Goal: Task Accomplishment & Management: Use online tool/utility

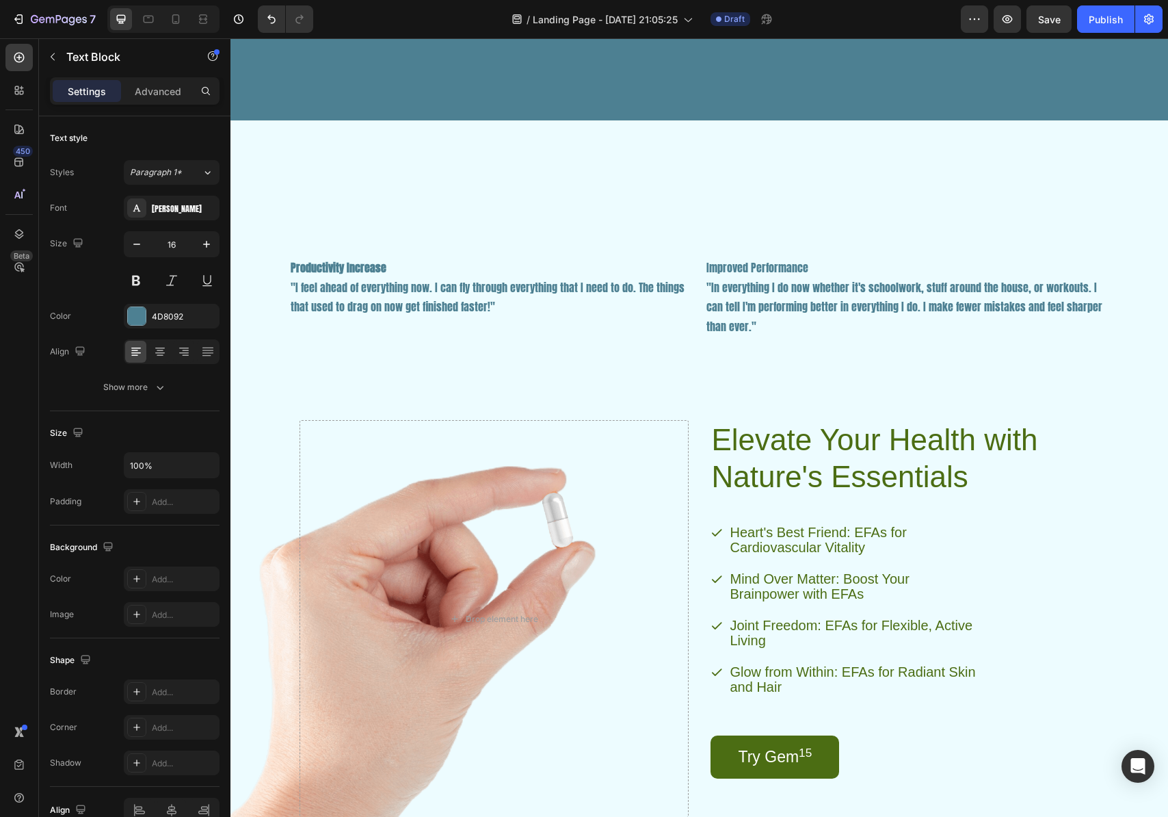
scroll to position [2172, 0]
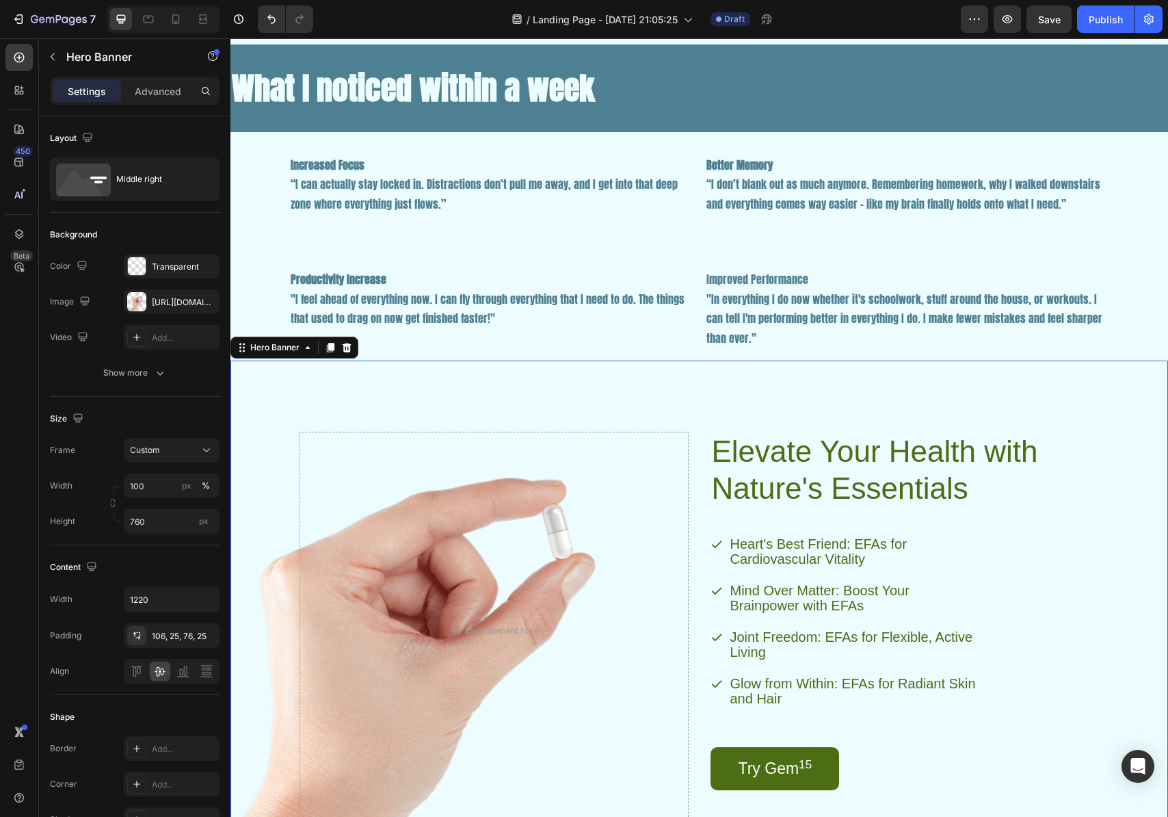
click at [761, 406] on div "Elevate Your Health with Nature's Essentials Heading Heart's Best Friend: EFAs …" at bounding box center [700, 620] width 835 height 522
click at [735, 460] on h2 "Elevate Your Health with Nature's Essentials" at bounding box center [886, 470] width 350 height 77
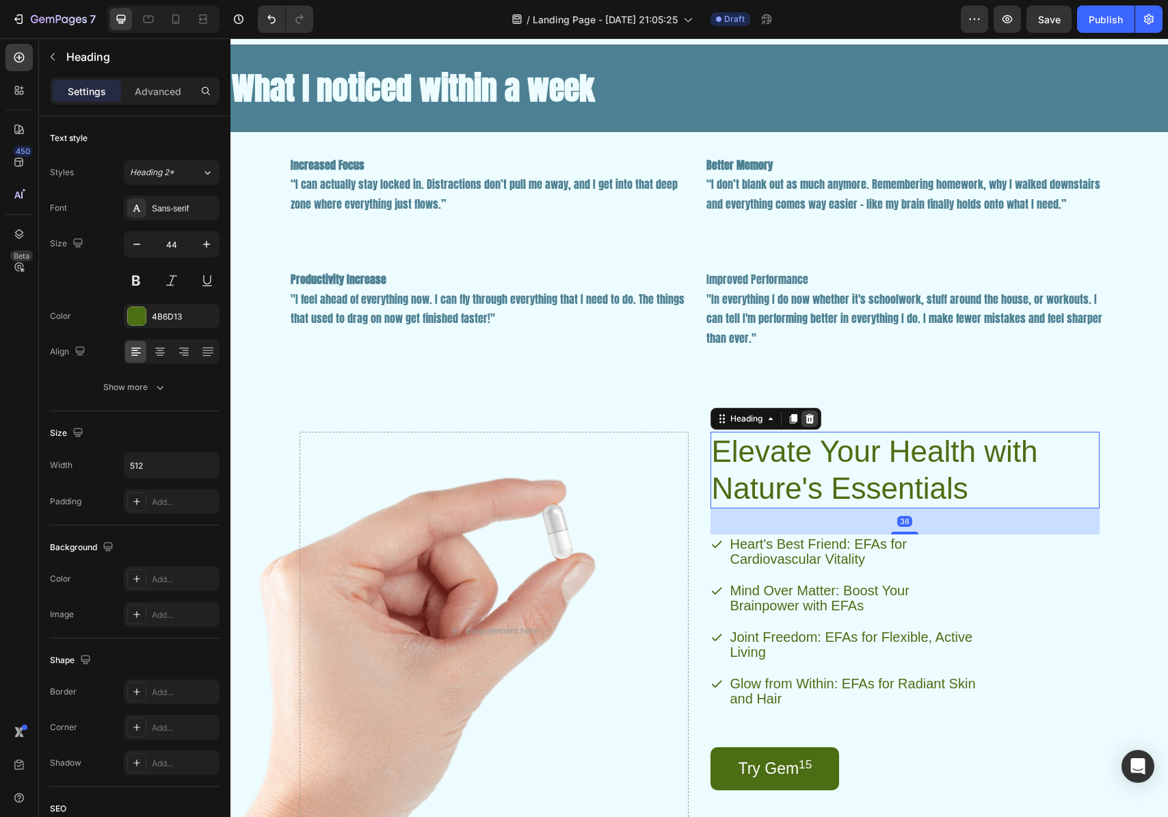
click at [805, 419] on icon at bounding box center [809, 419] width 9 height 10
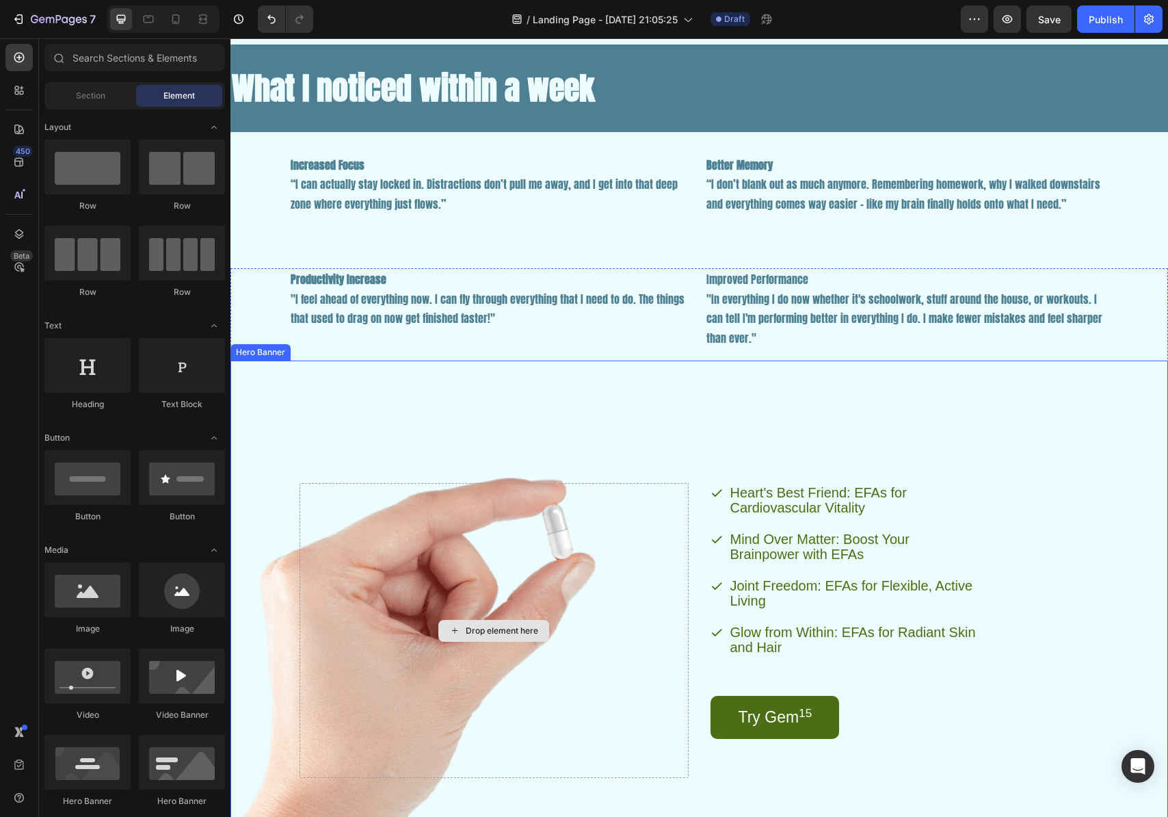
click at [590, 573] on div "Drop element here" at bounding box center [494, 630] width 389 height 295
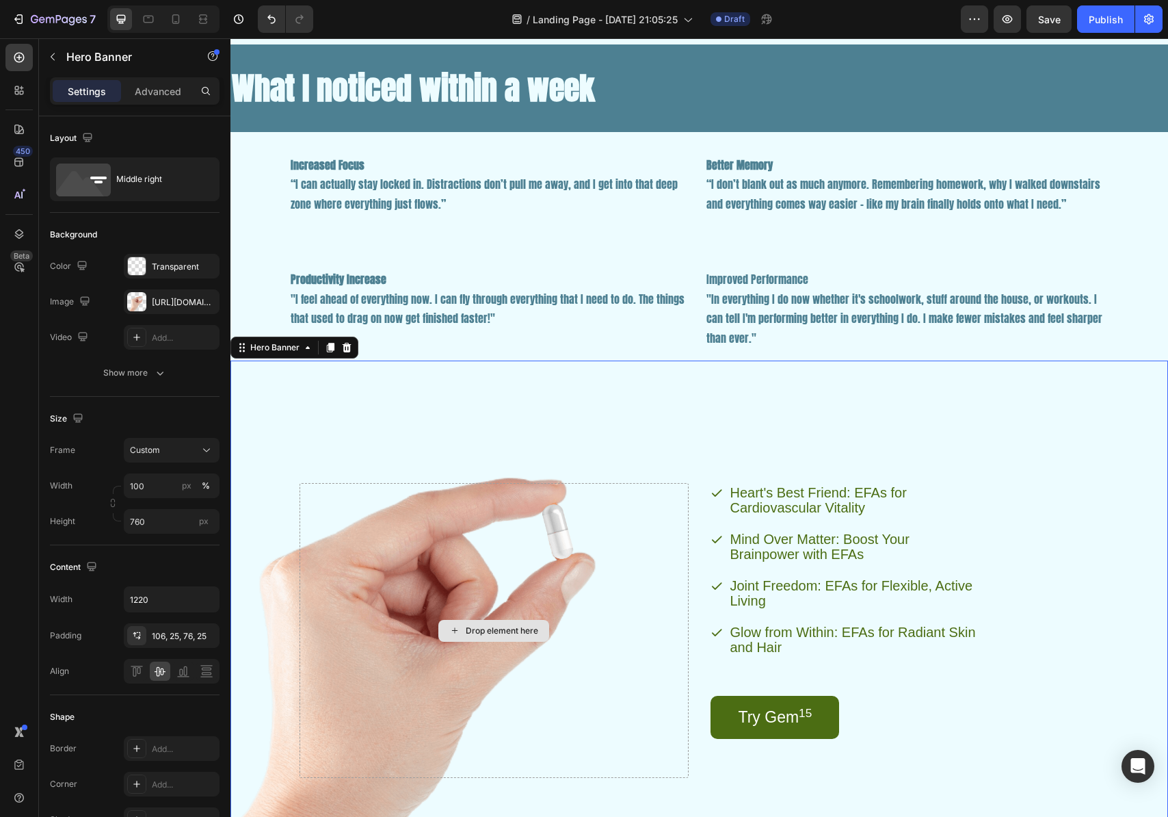
click at [407, 600] on div "Drop element here" at bounding box center [494, 630] width 389 height 295
drag, startPoint x: 363, startPoint y: 616, endPoint x: 401, endPoint y: 614, distance: 38.4
click at [363, 615] on div "Drop element here" at bounding box center [494, 630] width 389 height 295
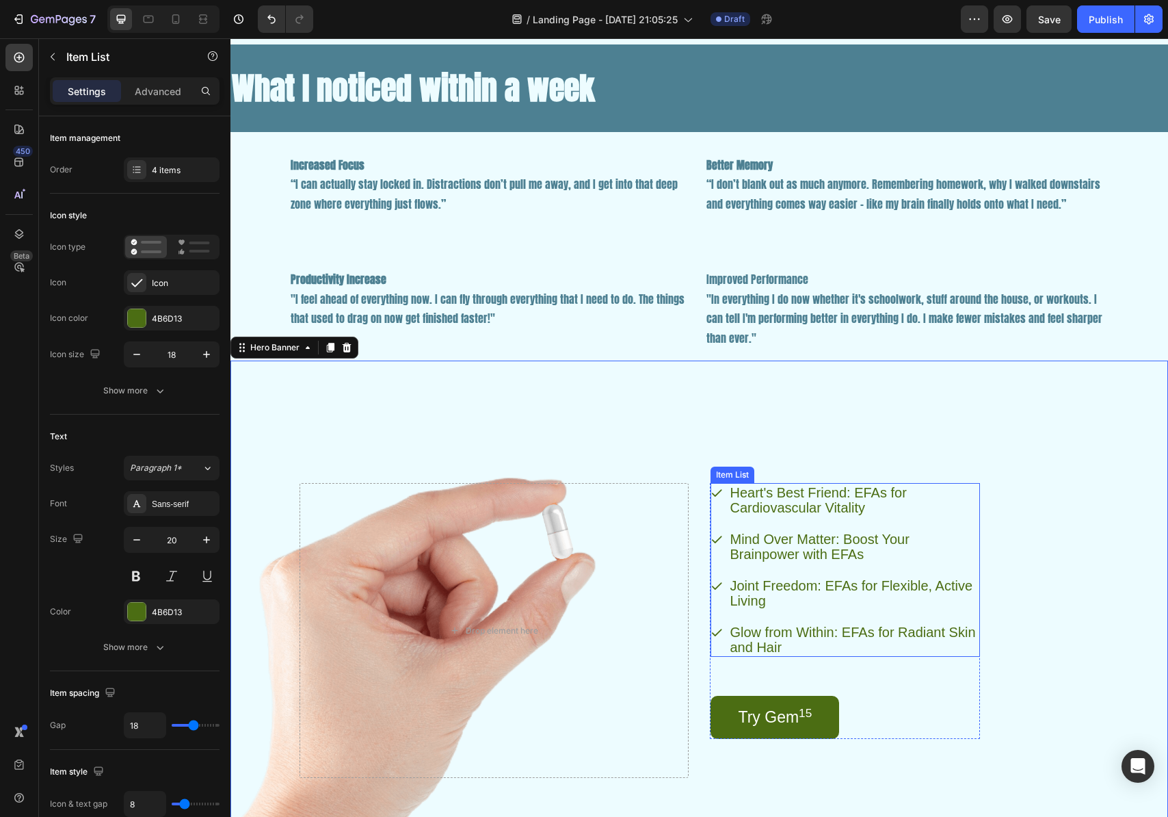
click at [787, 499] on p "Heart's Best Friend: EFAs for Cardiovascular Vitality" at bounding box center [855, 500] width 248 height 30
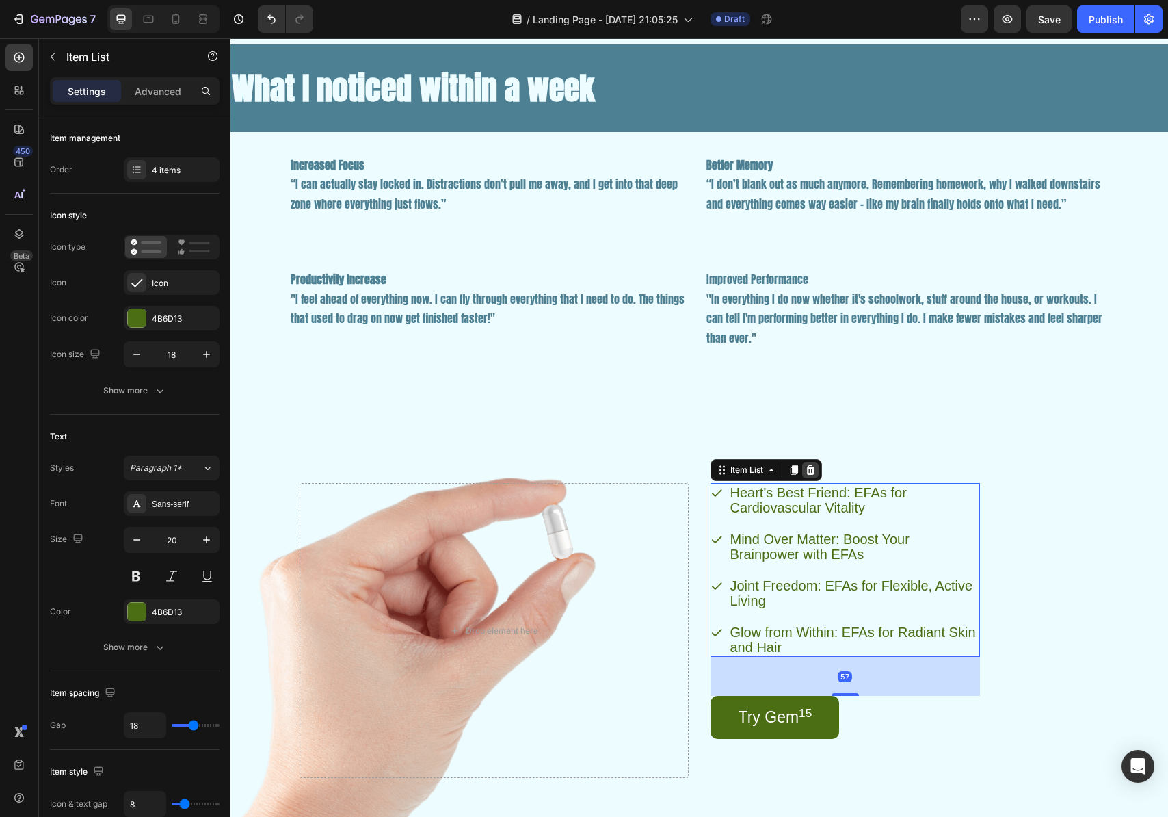
click at [806, 470] on icon at bounding box center [810, 470] width 9 height 10
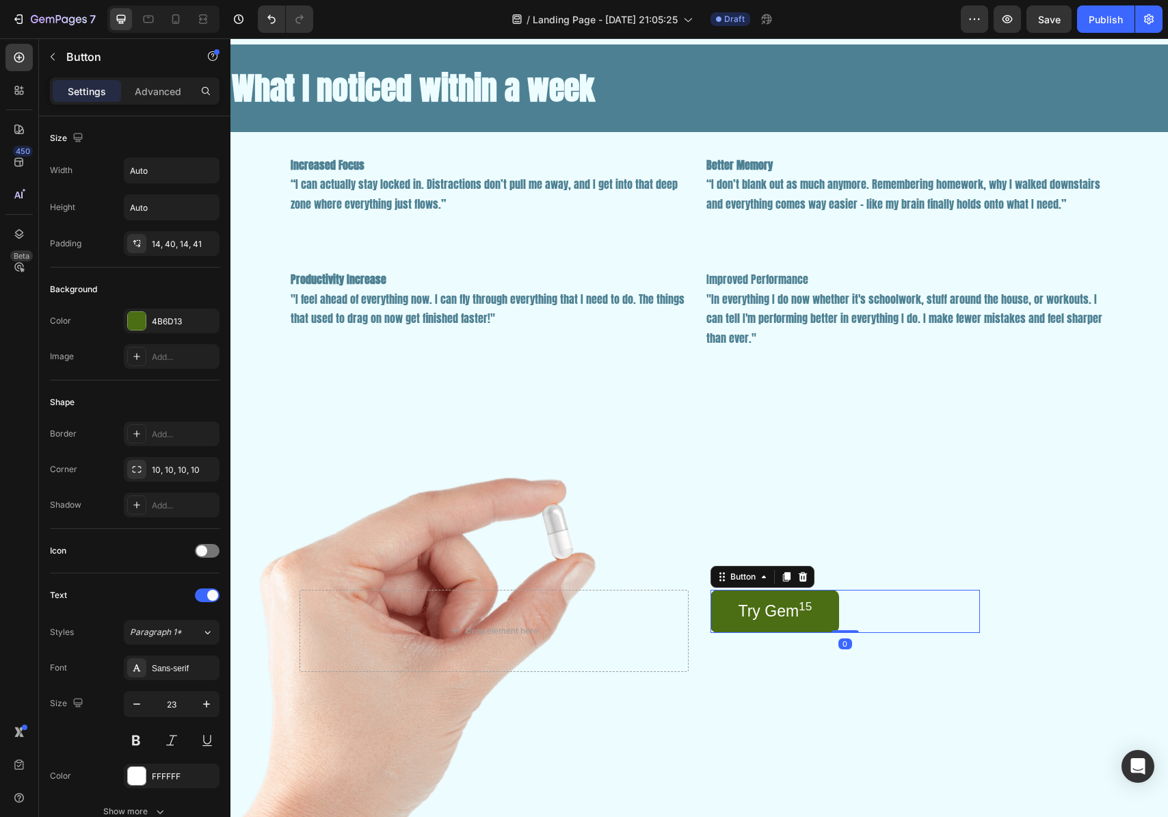
click at [763, 627] on link "Try Gem 15" at bounding box center [775, 611] width 129 height 43
click at [802, 579] on icon at bounding box center [803, 576] width 11 height 11
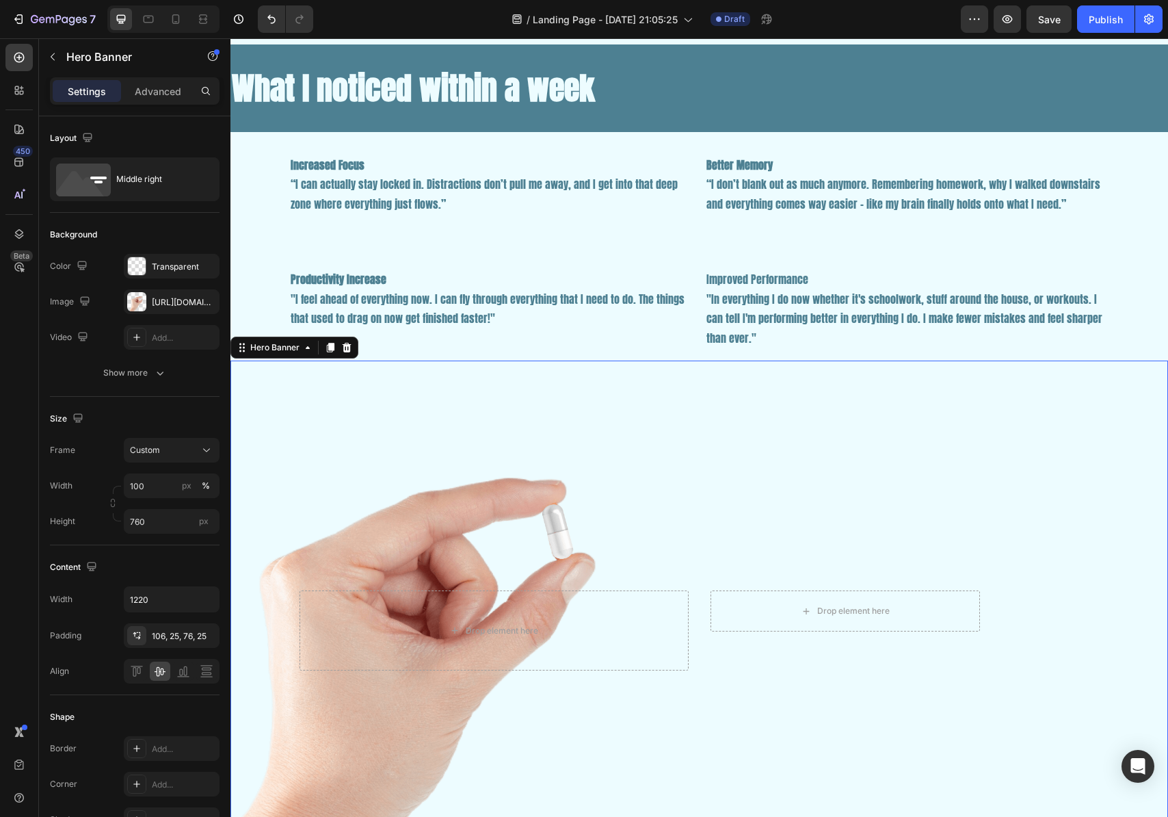
drag, startPoint x: 418, startPoint y: 536, endPoint x: 417, endPoint y: 566, distance: 30.1
click at [419, 536] on div "Drop element here Row Drop element here" at bounding box center [700, 620] width 835 height 205
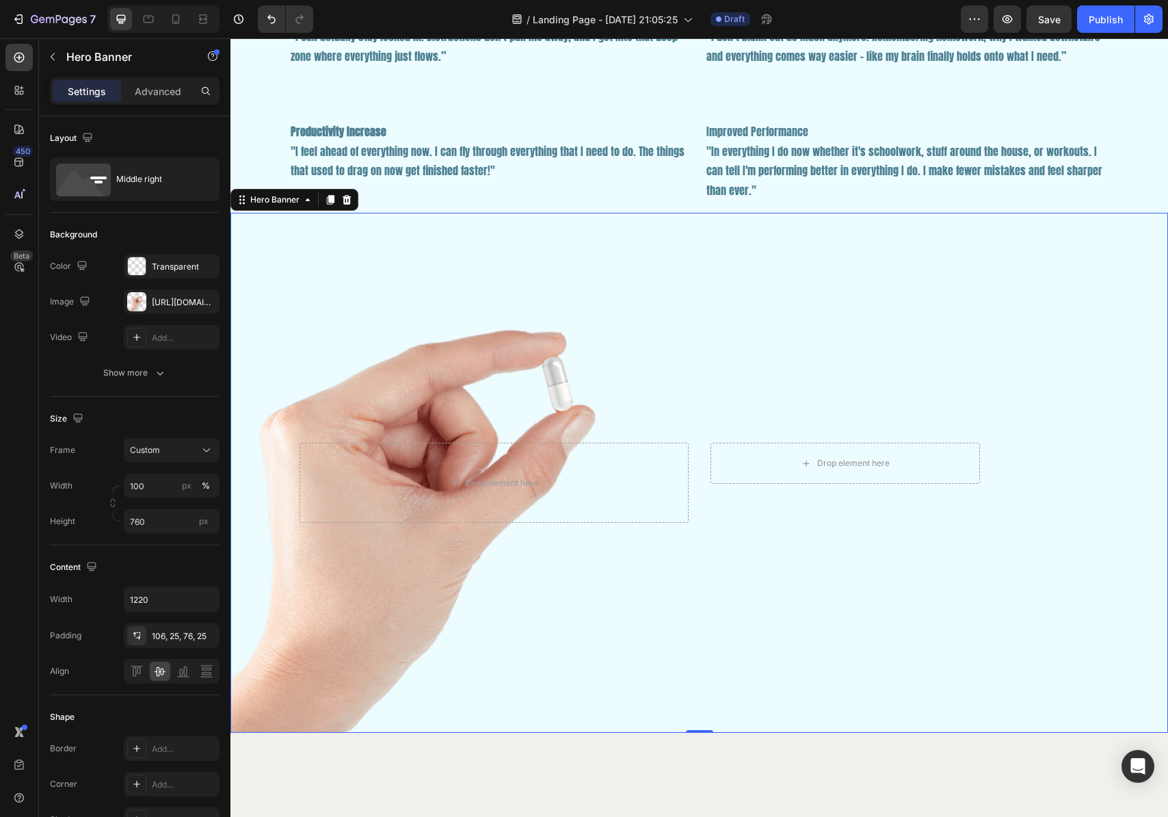
scroll to position [2414, 0]
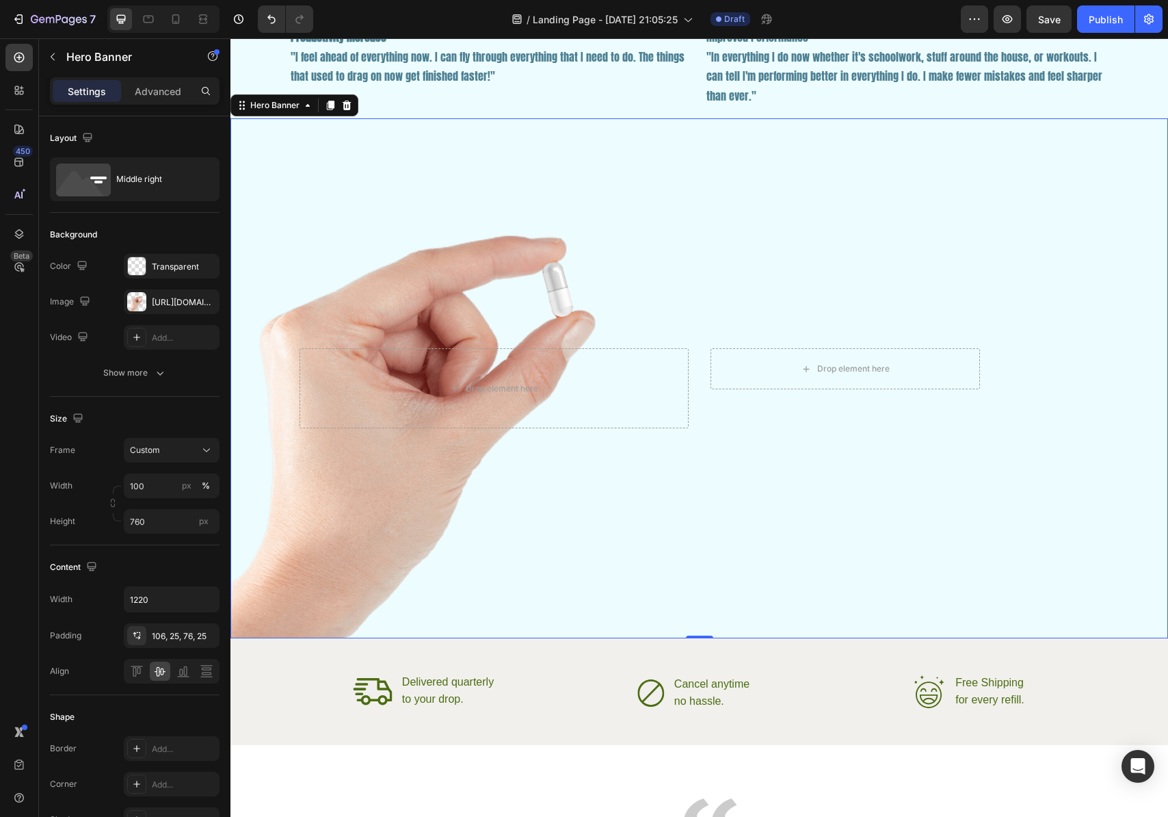
click at [317, 542] on div "Background Image" at bounding box center [700, 378] width 938 height 520
click at [309, 547] on div "Background Image" at bounding box center [700, 378] width 938 height 520
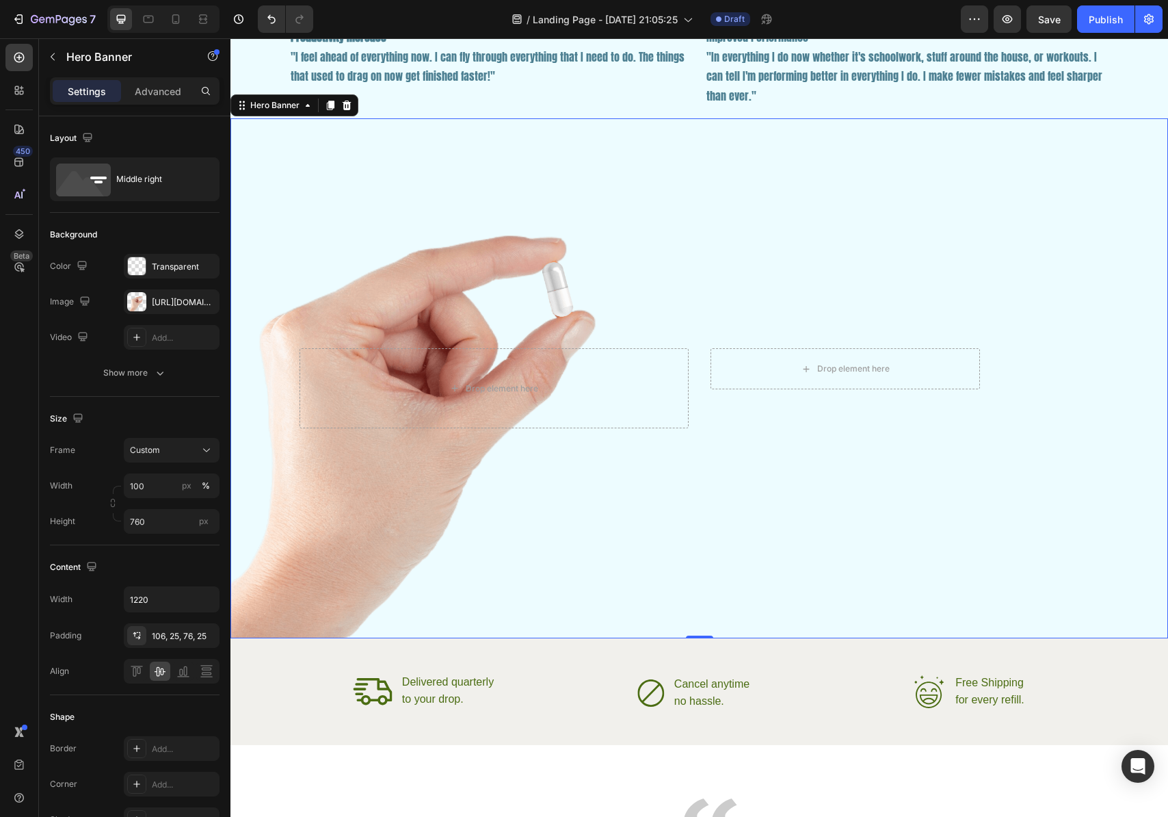
click at [744, 566] on div "Background Image" at bounding box center [700, 378] width 938 height 520
click at [352, 105] on icon at bounding box center [346, 105] width 11 height 11
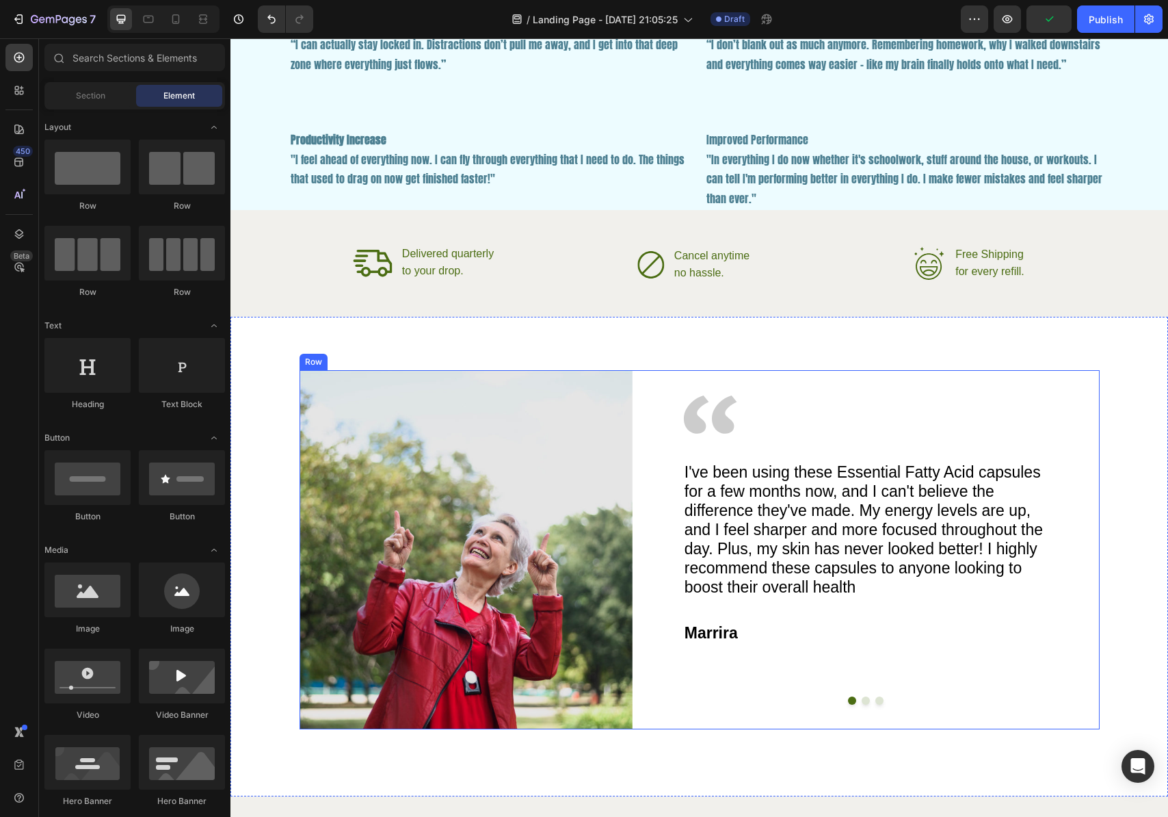
scroll to position [2307, 0]
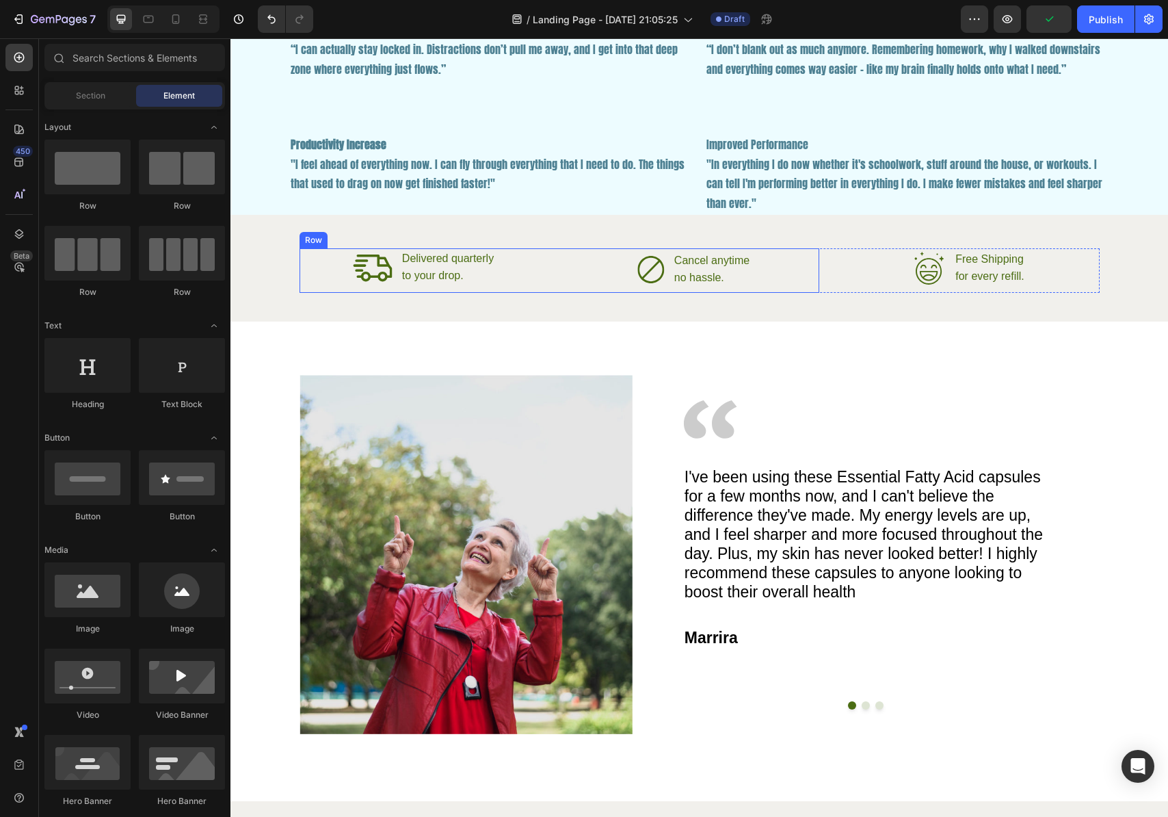
click at [571, 296] on div "Icon Delivered quarterly Text Block to your drop. Text Block Advanced List Icon…" at bounding box center [700, 268] width 938 height 107
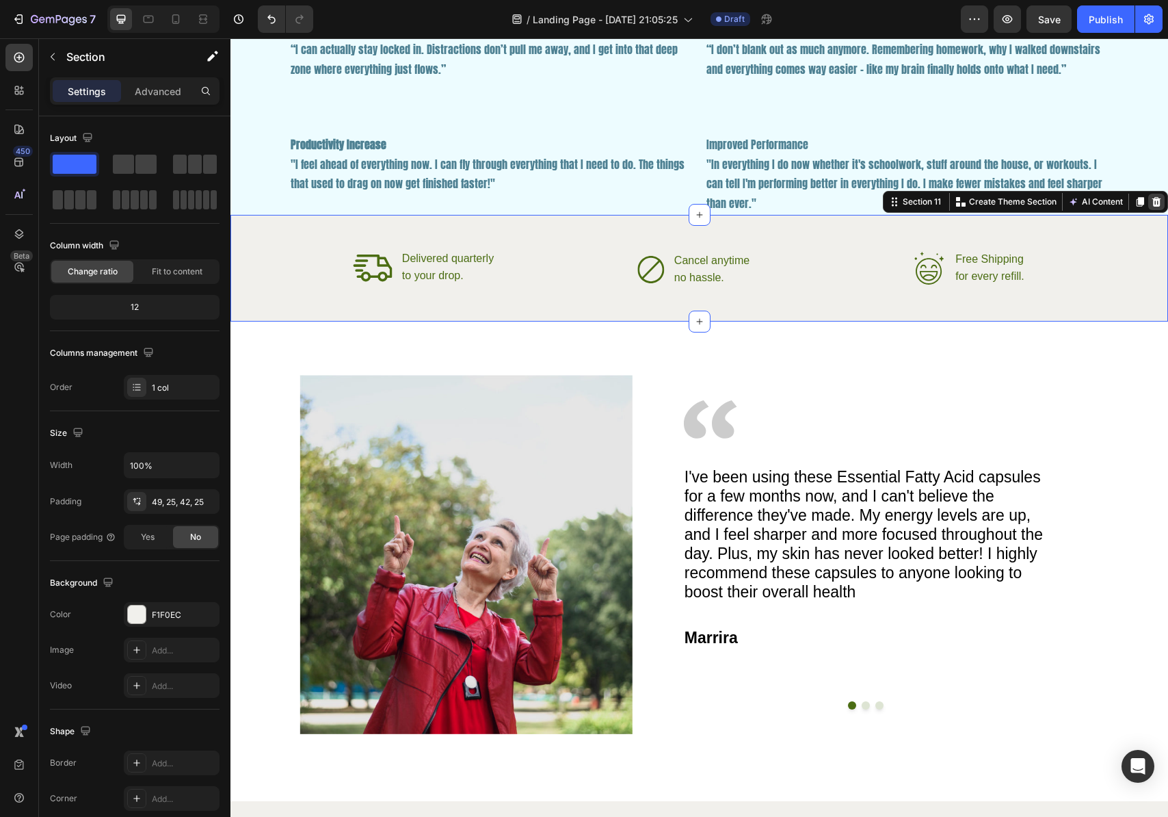
click at [1153, 202] on icon at bounding box center [1157, 202] width 9 height 10
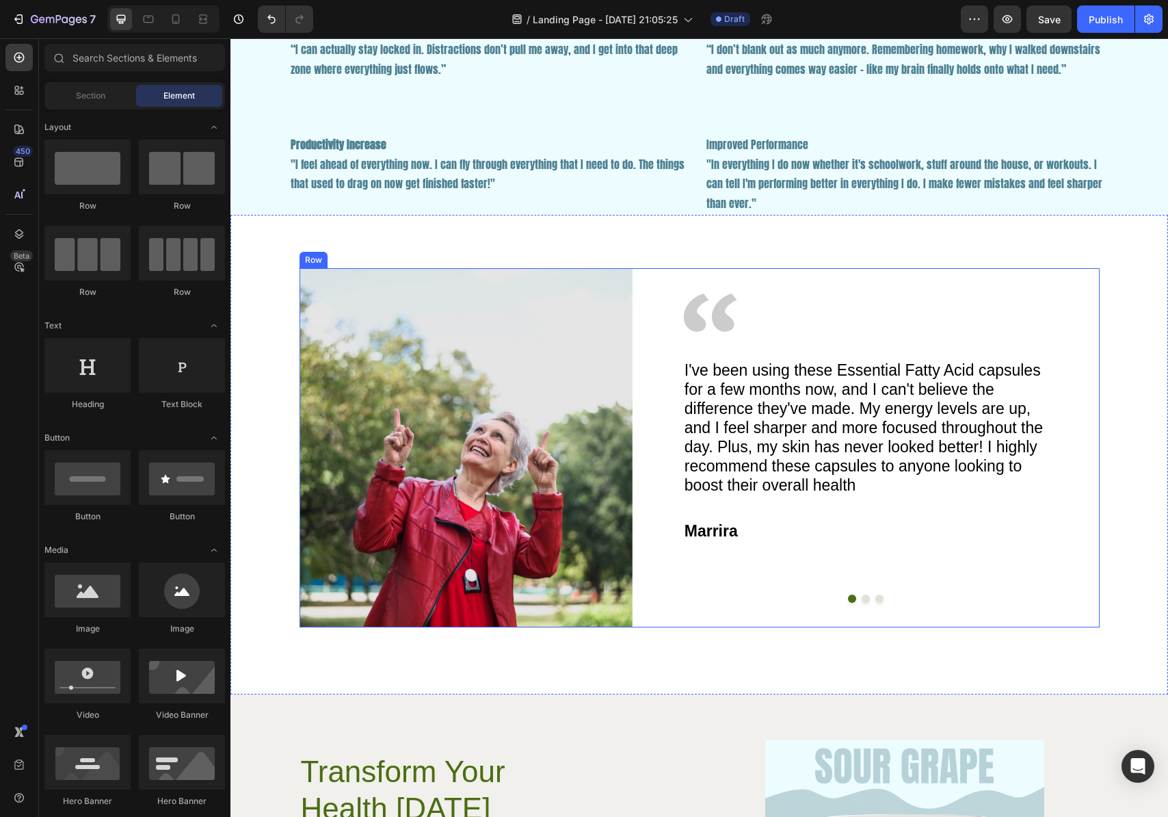
click at [1051, 568] on div "Image I've been using these Essential Fatty Acid capsules for a few months now,…" at bounding box center [866, 447] width 467 height 359
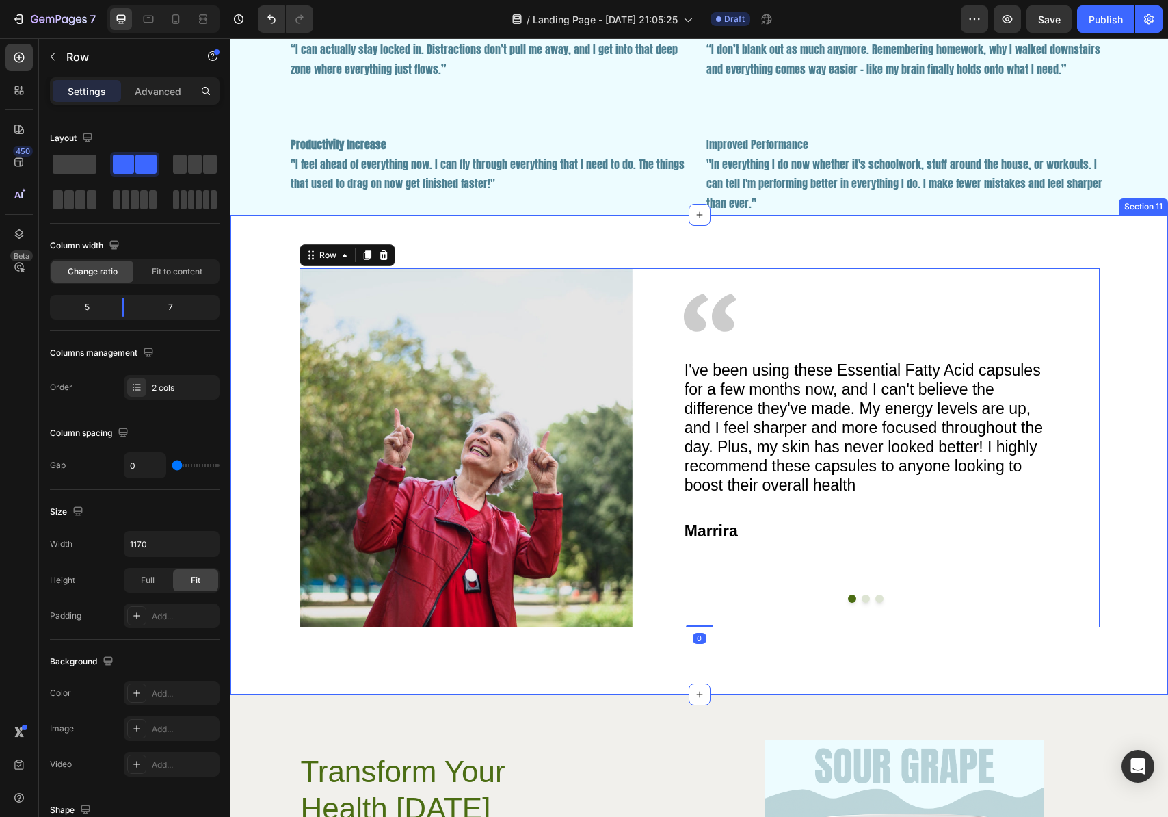
click at [1140, 559] on div "Image Image I've been using these Essential Fatty Acid capsules for a few month…" at bounding box center [700, 447] width 904 height 359
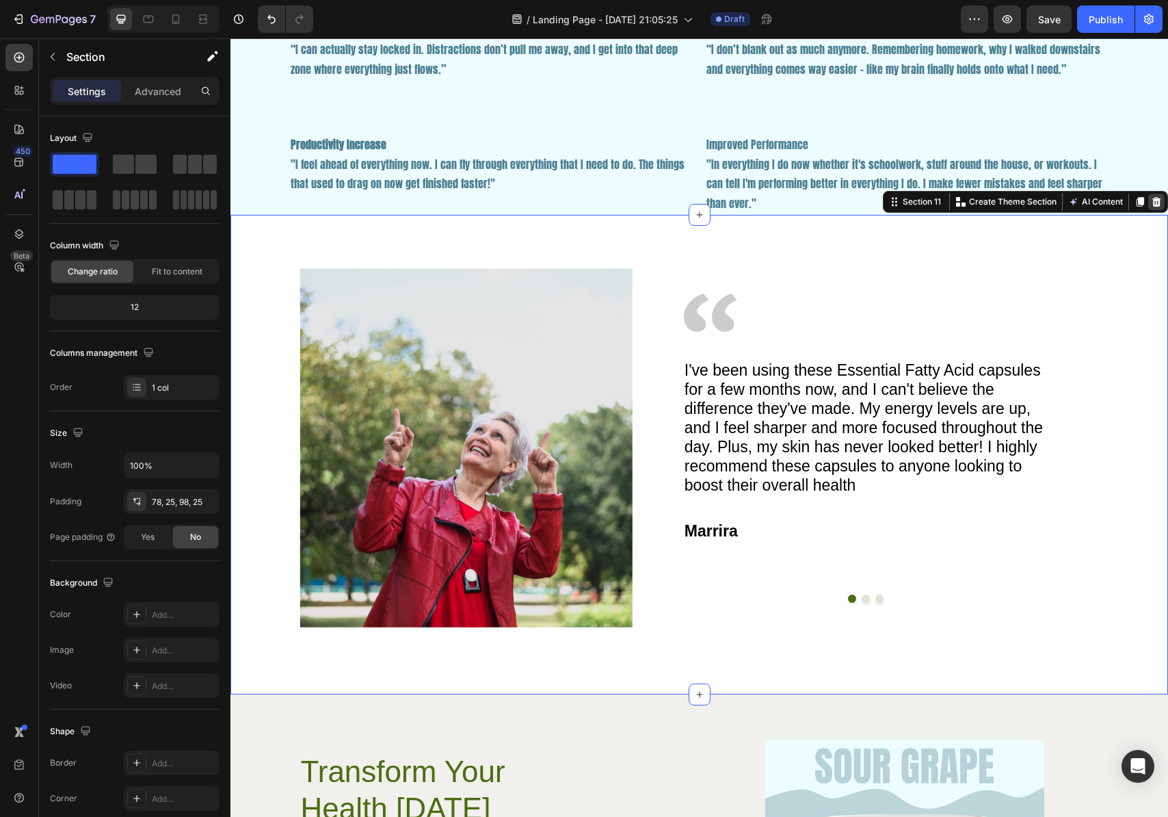
click at [1151, 201] on icon at bounding box center [1156, 201] width 11 height 11
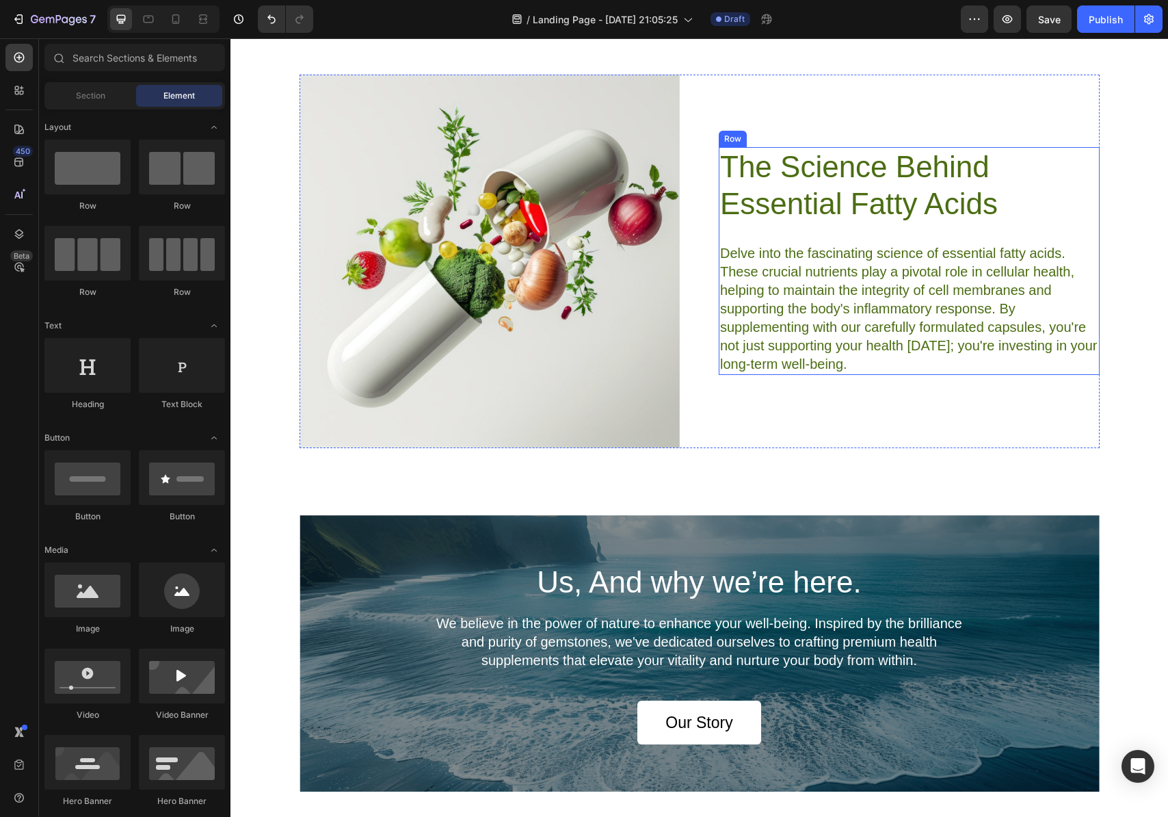
scroll to position [2940, 0]
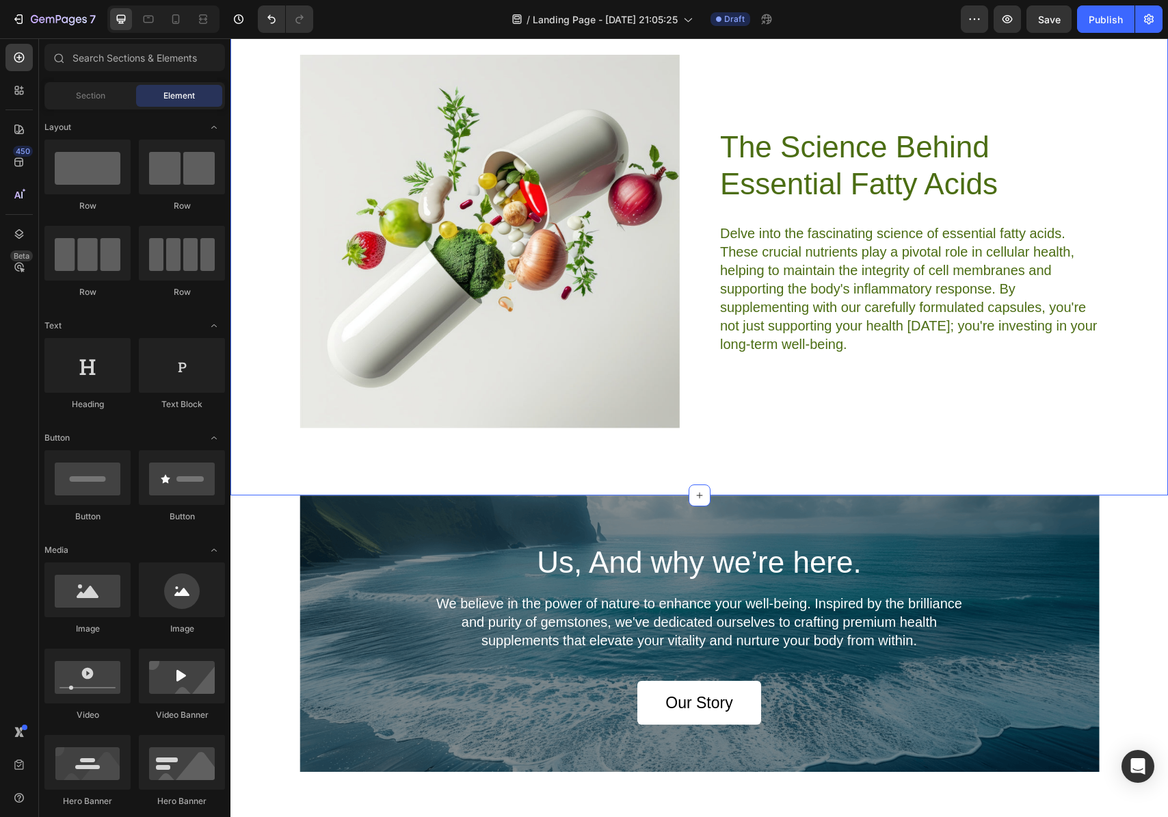
click at [1124, 376] on div "Image The Science Behind Essential Fatty Acids Heading Delve into the fascinati…" at bounding box center [700, 242] width 904 height 374
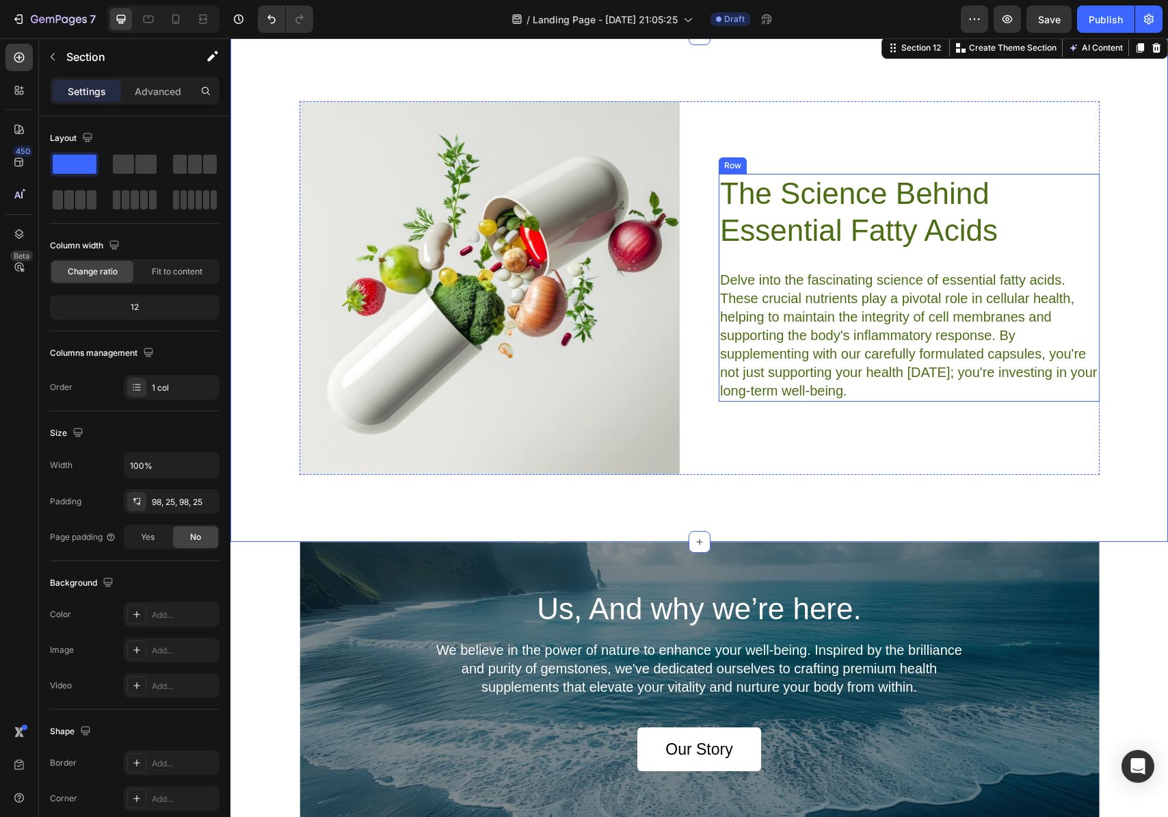
scroll to position [2868, 0]
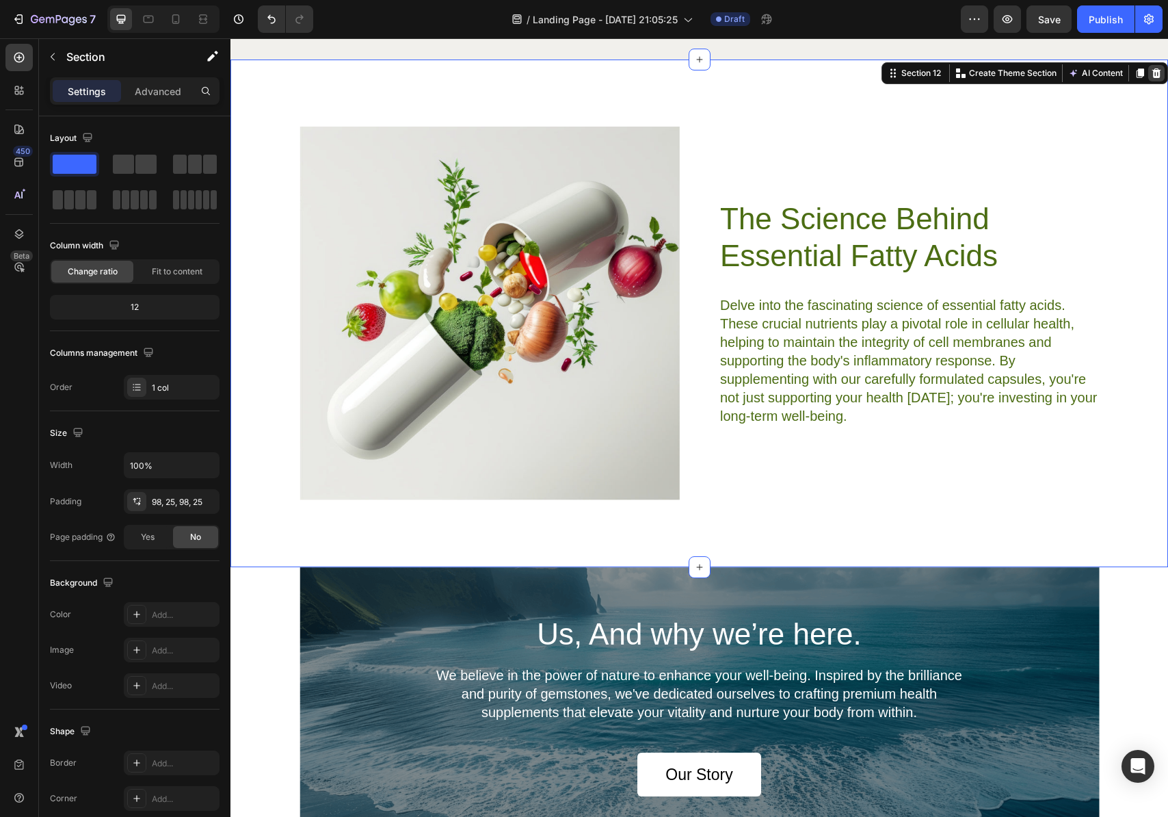
click at [1151, 74] on icon at bounding box center [1156, 73] width 11 height 11
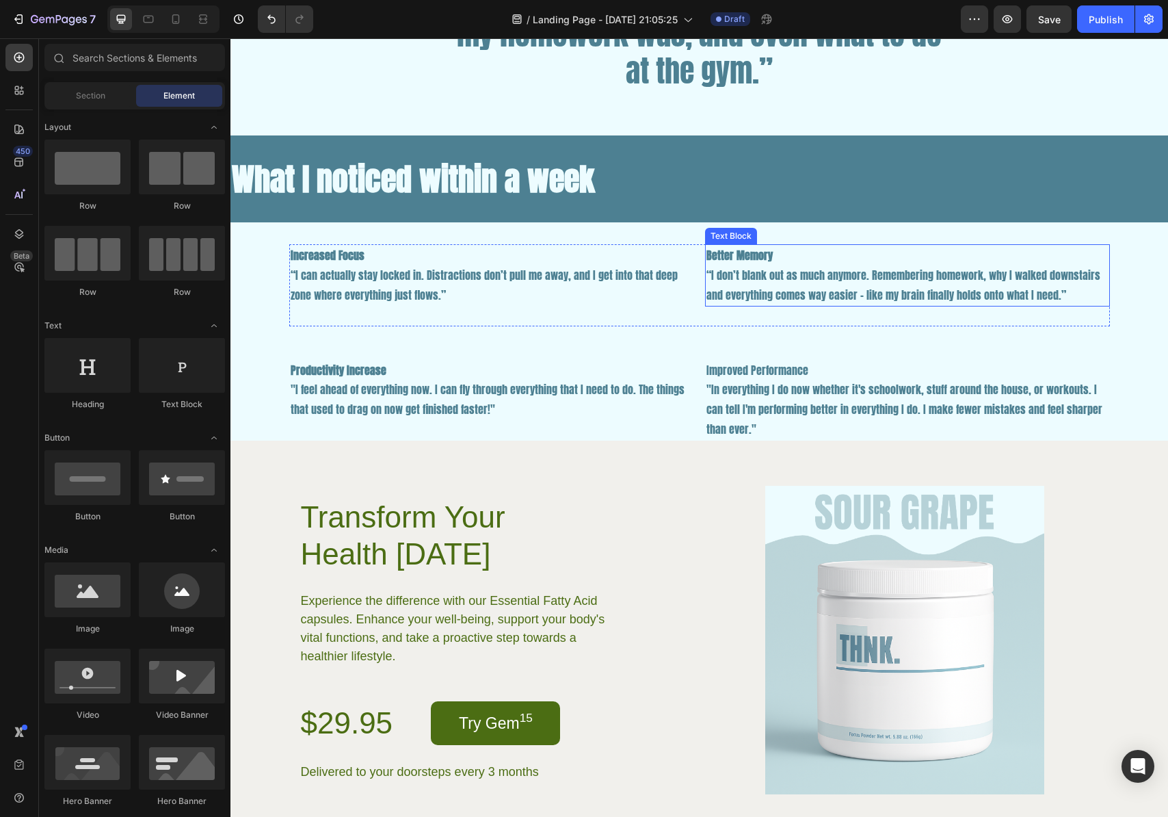
scroll to position [2270, 0]
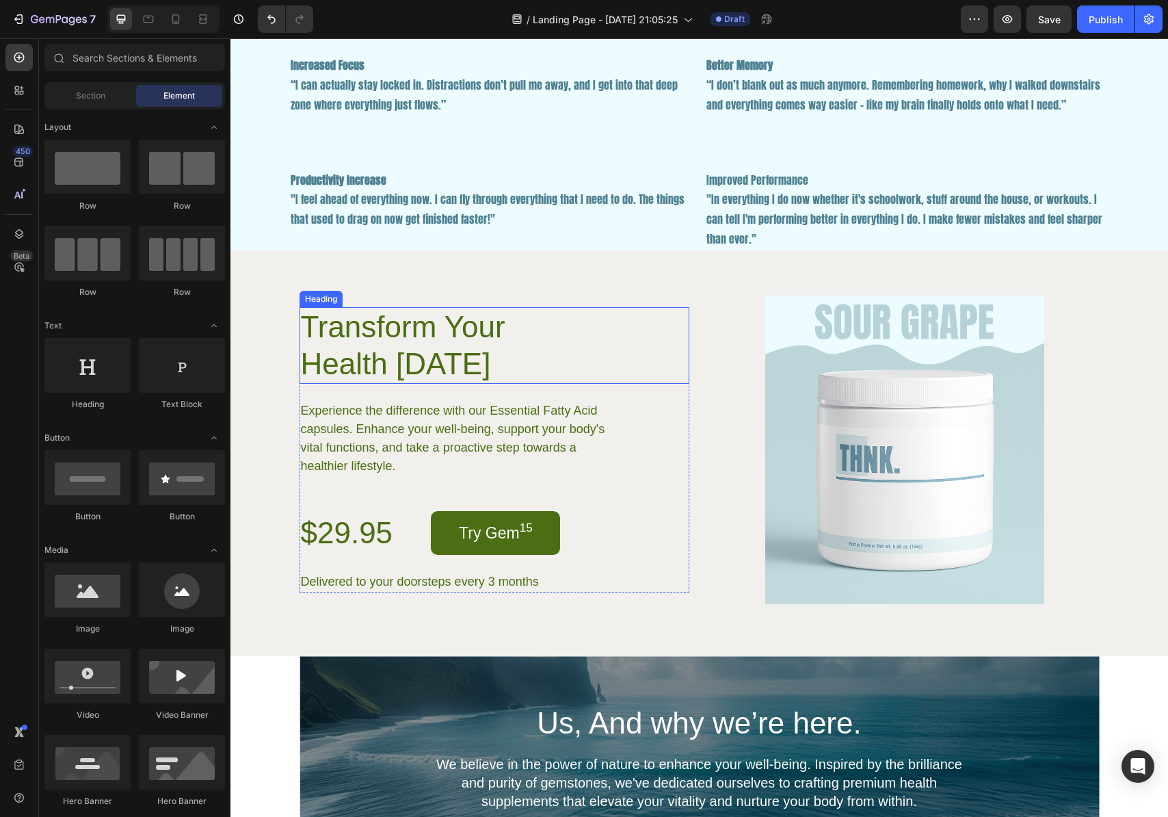
click at [400, 335] on h2 "Transform Your Health [DATE]" at bounding box center [437, 345] width 274 height 77
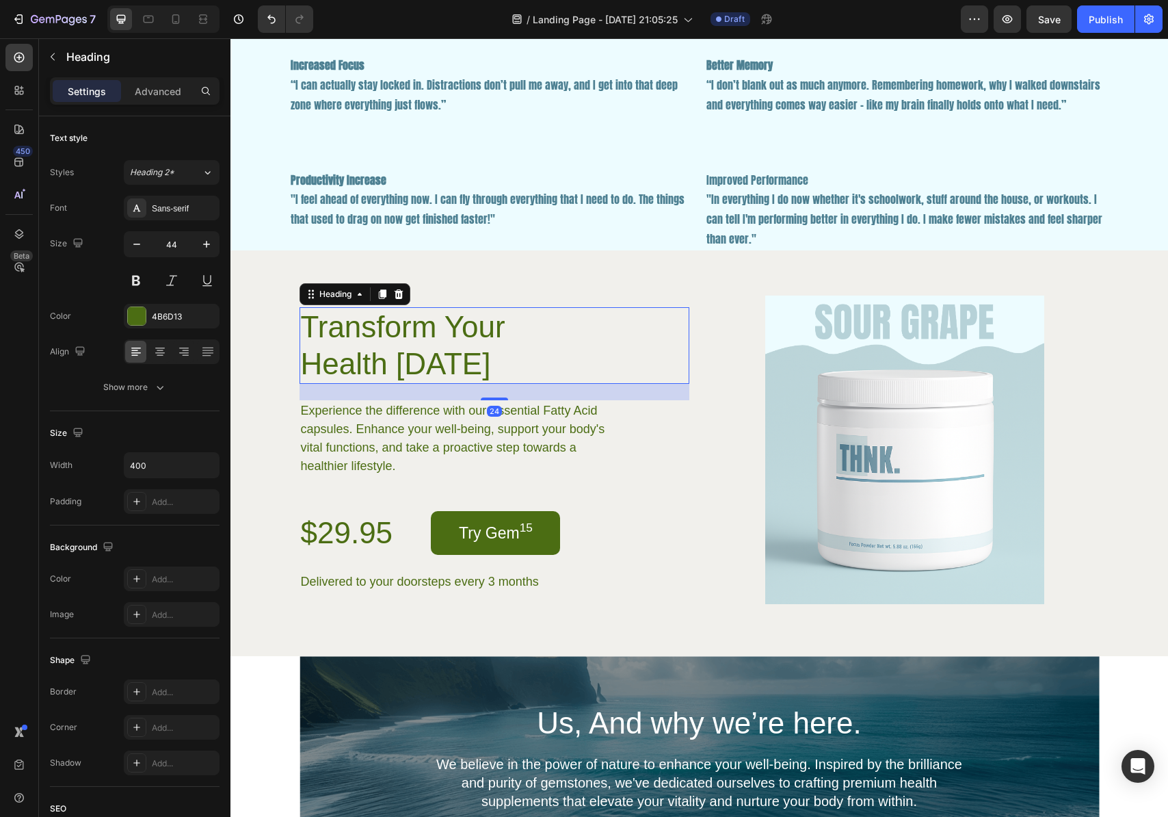
click at [400, 335] on h2 "Transform Your Health [DATE]" at bounding box center [437, 345] width 274 height 77
click at [400, 335] on p "Transform Your Health [DATE]" at bounding box center [436, 346] width 271 height 74
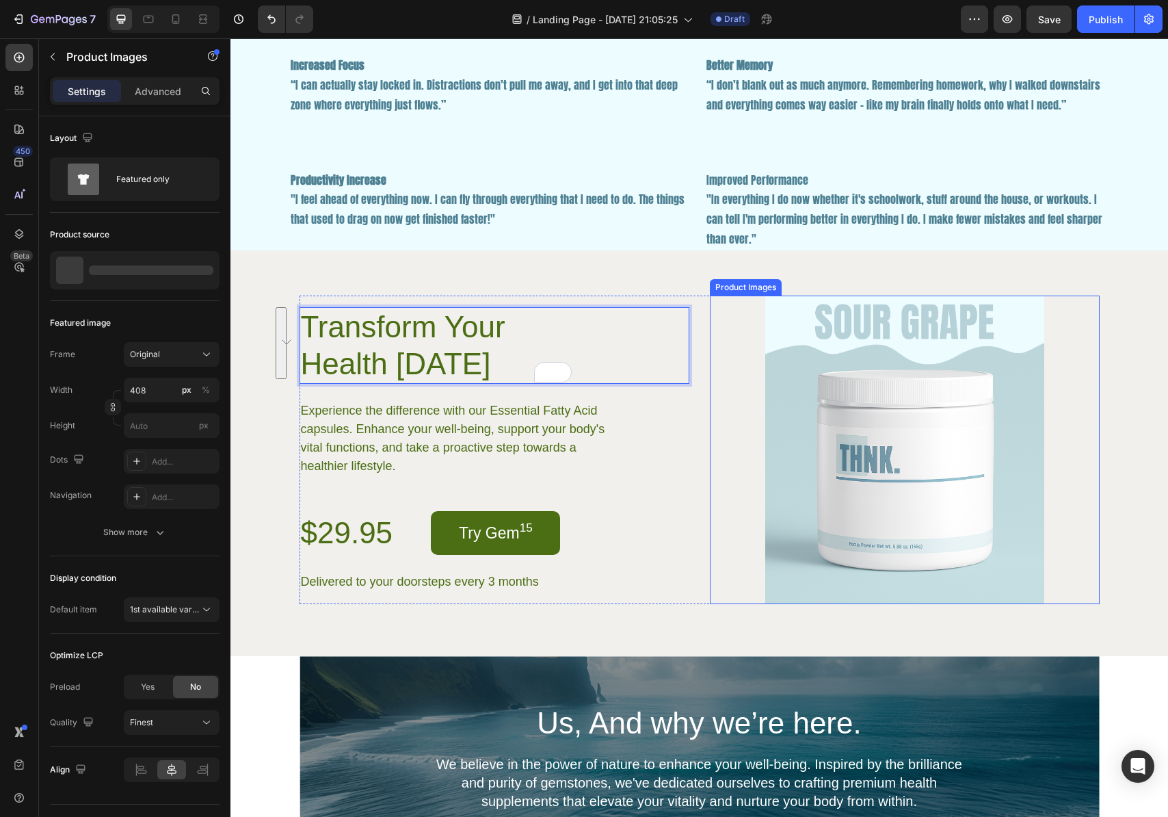
click at [906, 366] on img at bounding box center [904, 450] width 279 height 309
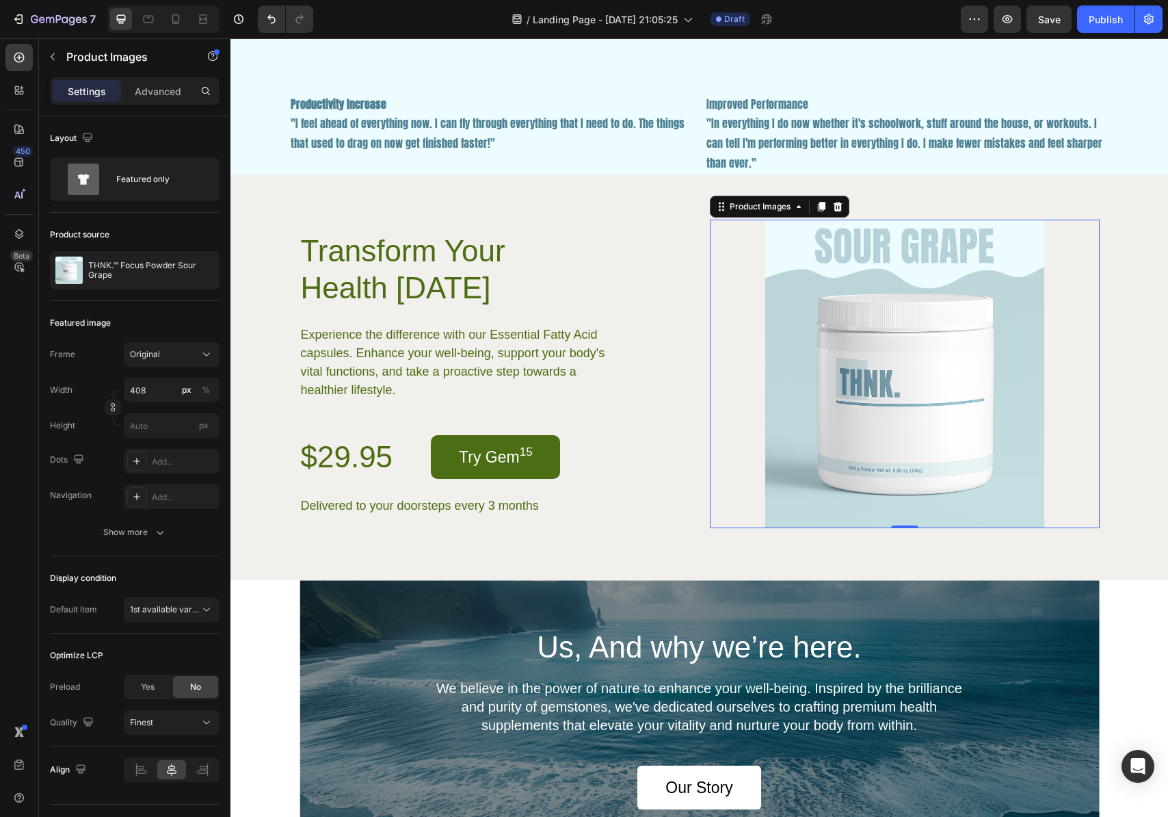
scroll to position [2350, 0]
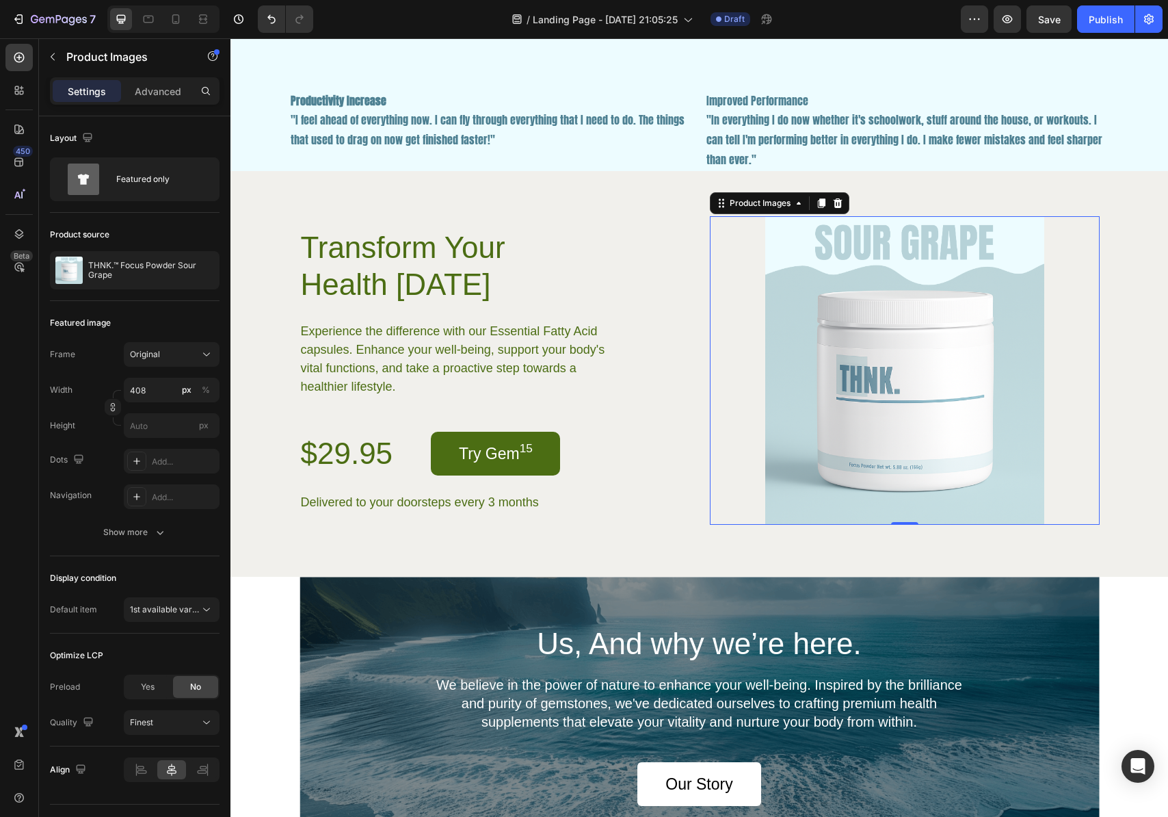
click at [911, 317] on img at bounding box center [904, 370] width 279 height 309
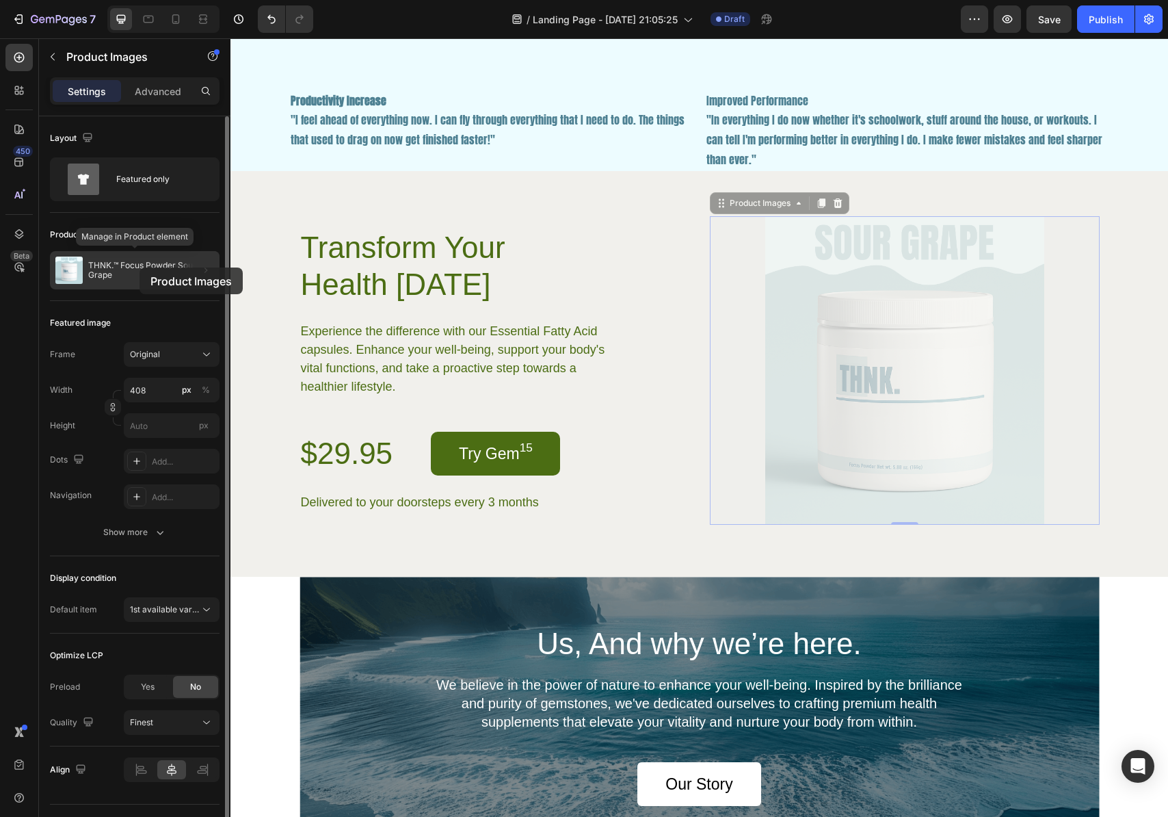
click at [140, 267] on p "THNK.™ Focus Powder Sour Grape" at bounding box center [151, 270] width 126 height 19
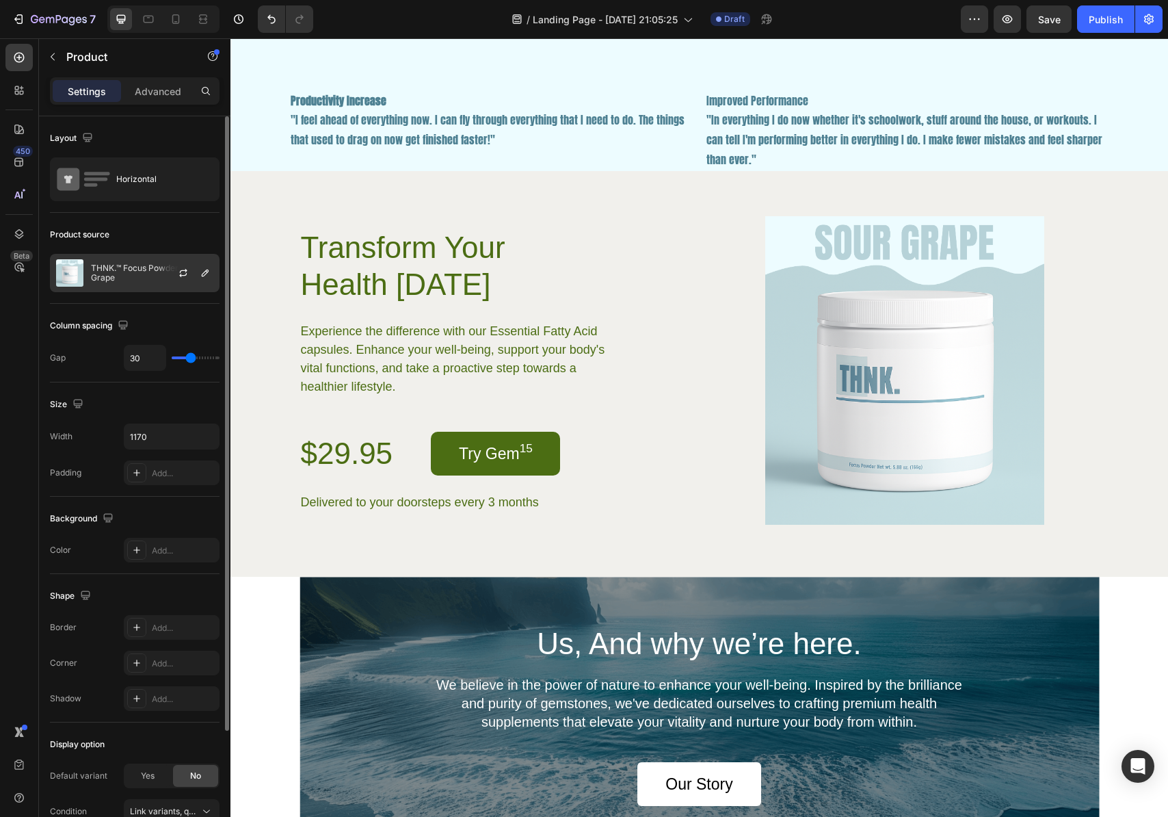
click at [148, 276] on p "THNK.™ Focus Powder Sour Grape" at bounding box center [152, 272] width 122 height 19
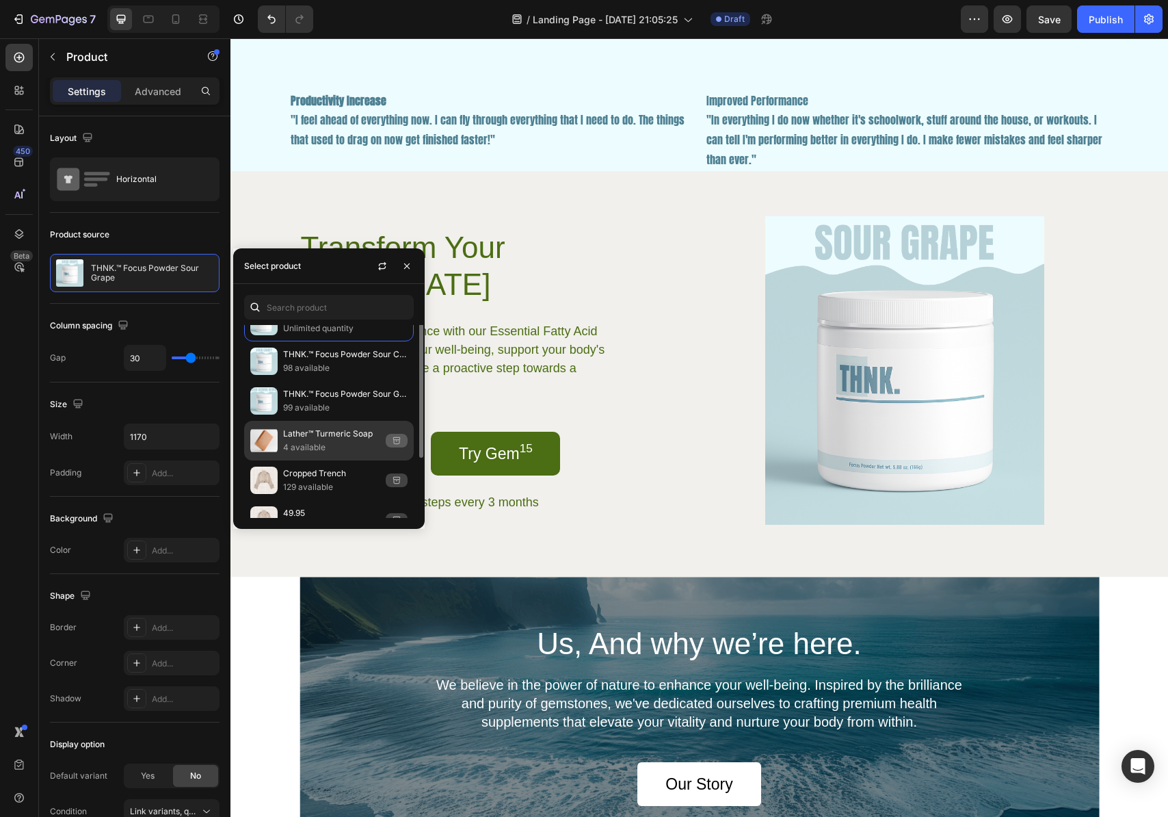
scroll to position [45, 0]
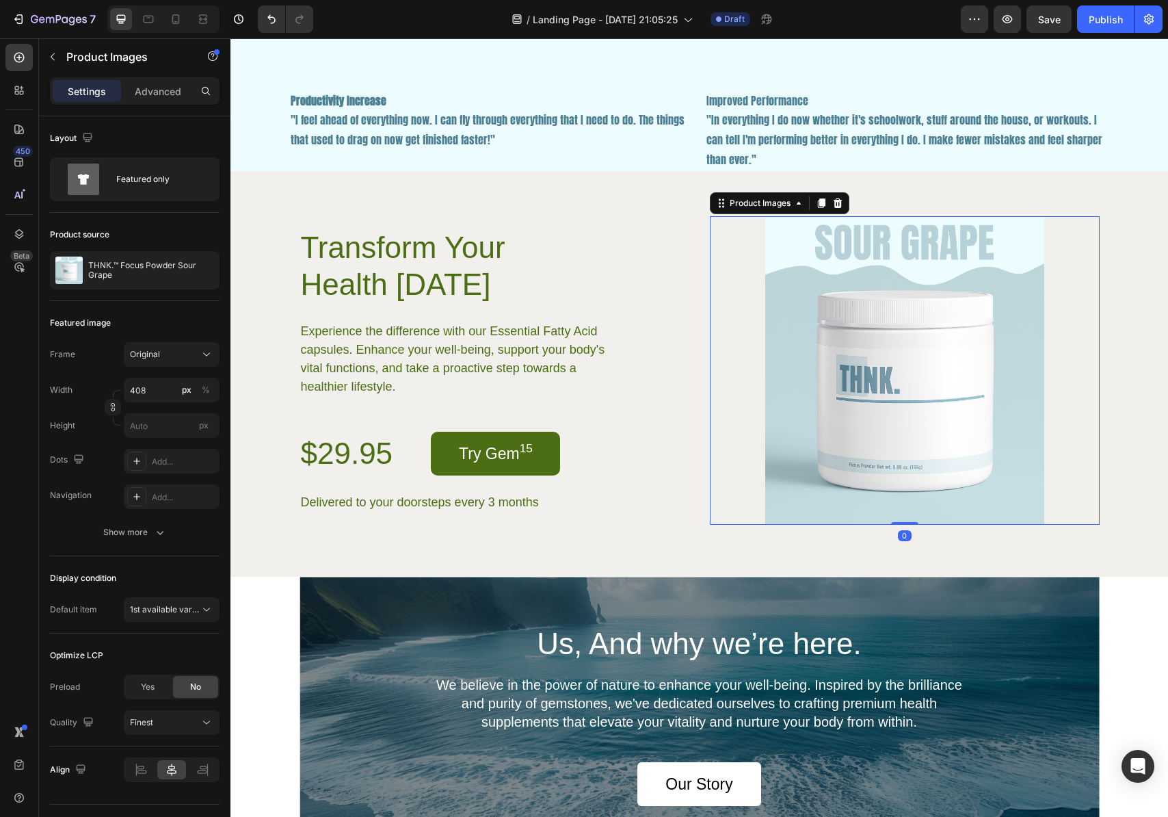
click at [810, 307] on img at bounding box center [904, 370] width 279 height 309
click at [833, 202] on icon at bounding box center [837, 203] width 9 height 10
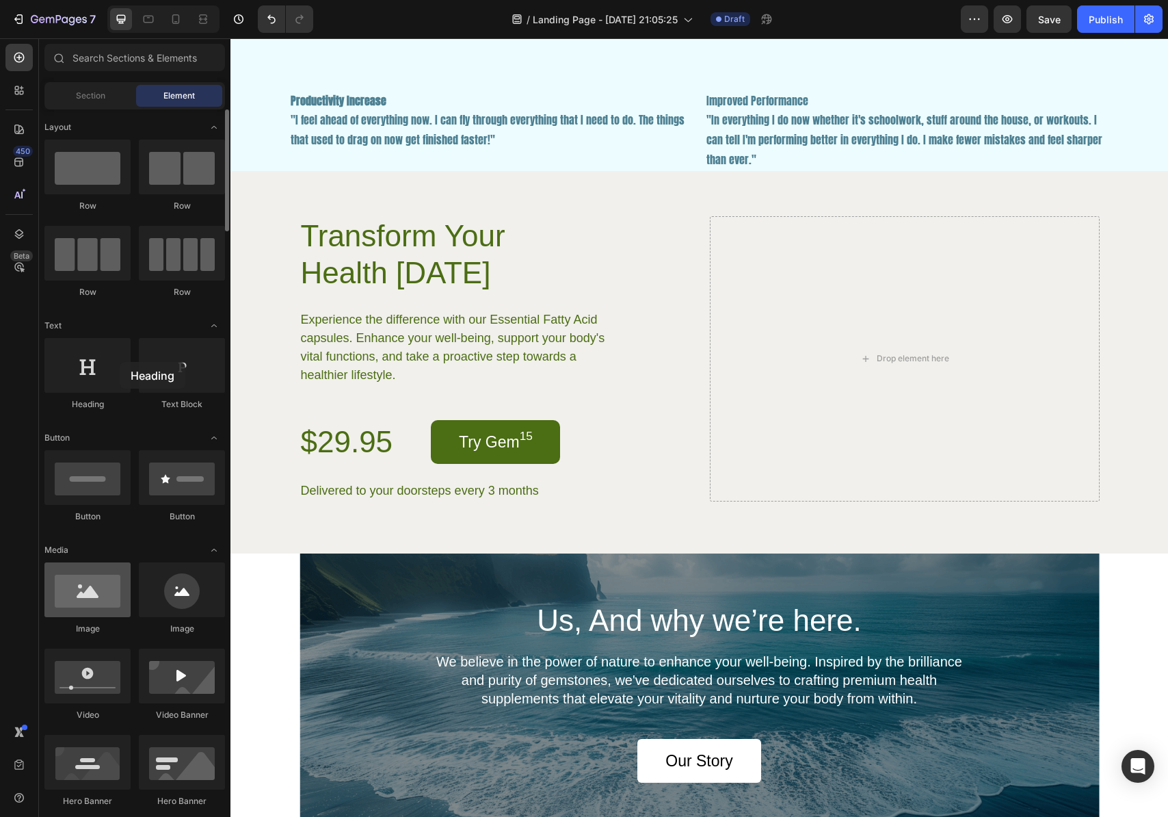
drag, startPoint x: 112, startPoint y: 362, endPoint x: 112, endPoint y: 577, distance: 215.5
click at [120, 361] on div at bounding box center [87, 365] width 86 height 55
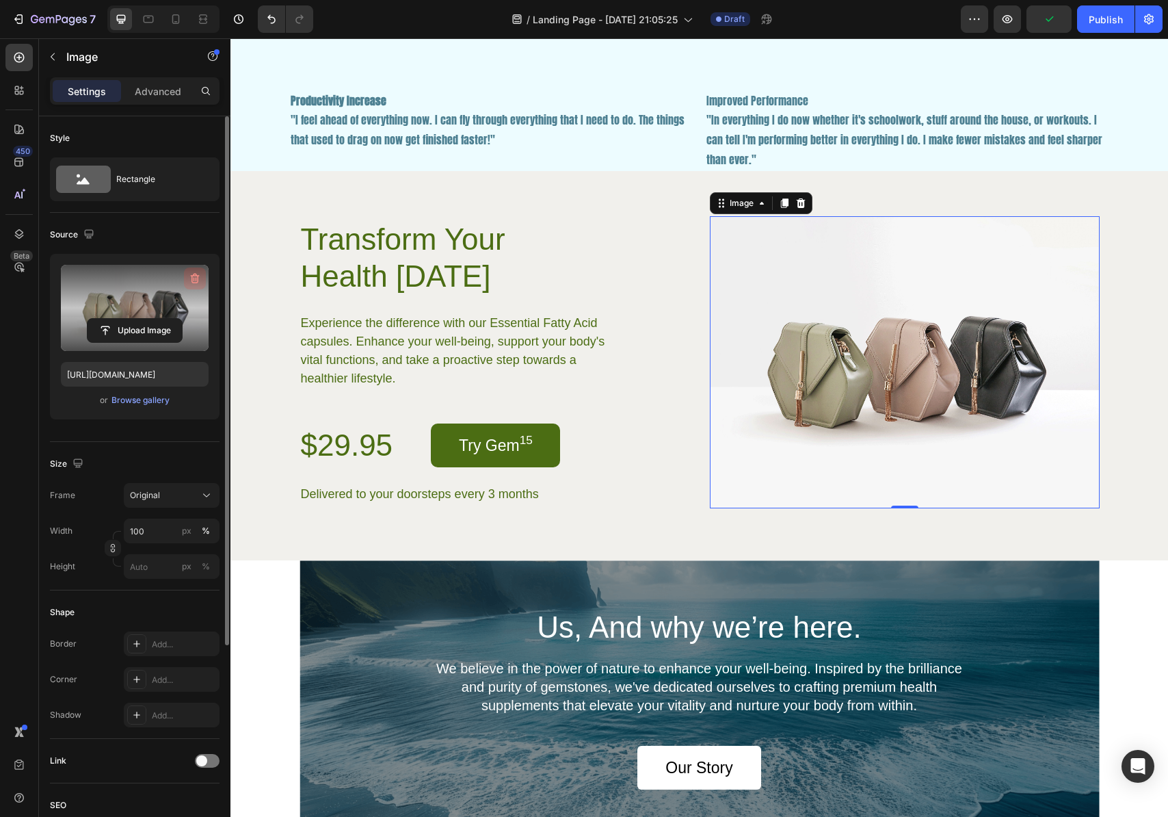
click at [194, 281] on icon "button" at bounding box center [195, 279] width 14 height 14
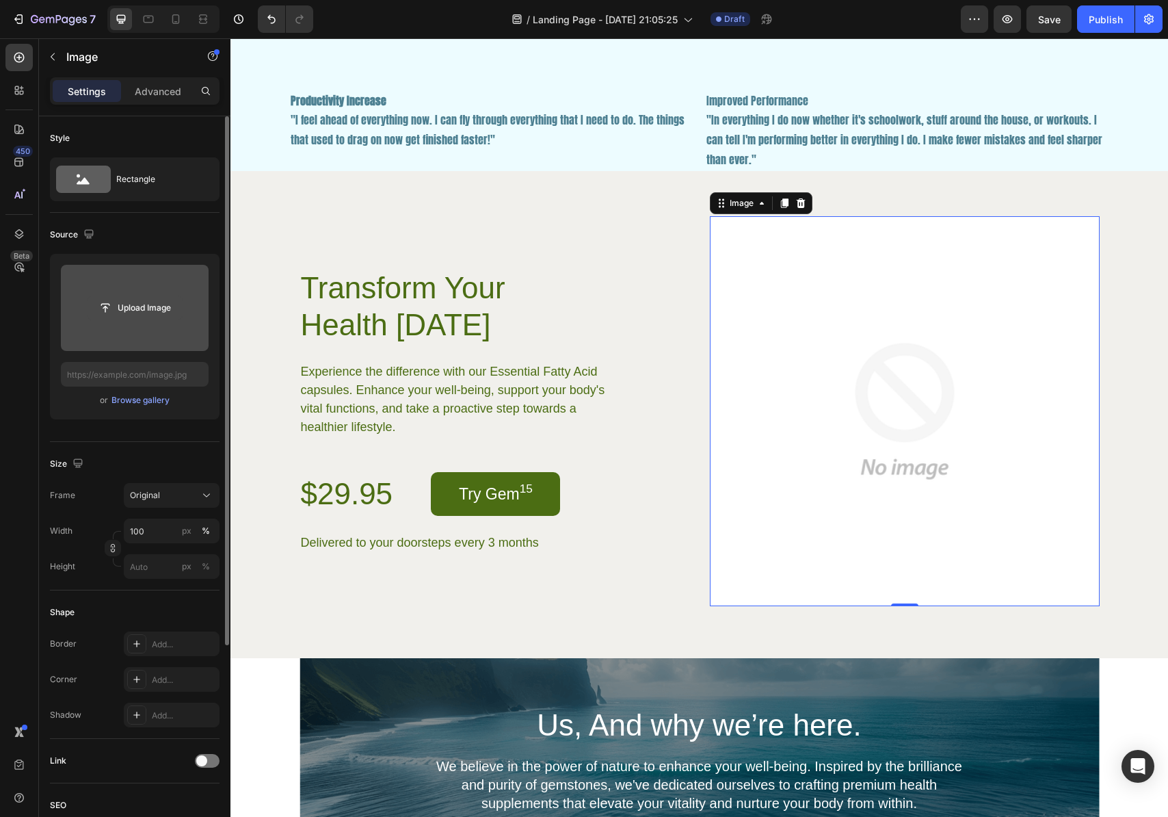
click at [135, 313] on input "file" at bounding box center [135, 307] width 94 height 23
click at [157, 311] on input "file" at bounding box center [135, 307] width 94 height 23
